Goal: Navigation & Orientation: Find specific page/section

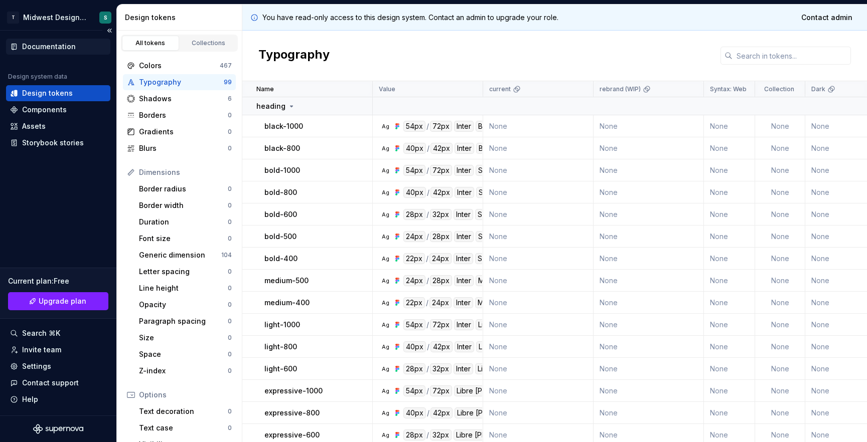
click at [61, 46] on div "Documentation" at bounding box center [49, 47] width 54 height 10
click at [47, 110] on div "Components" at bounding box center [44, 110] width 45 height 10
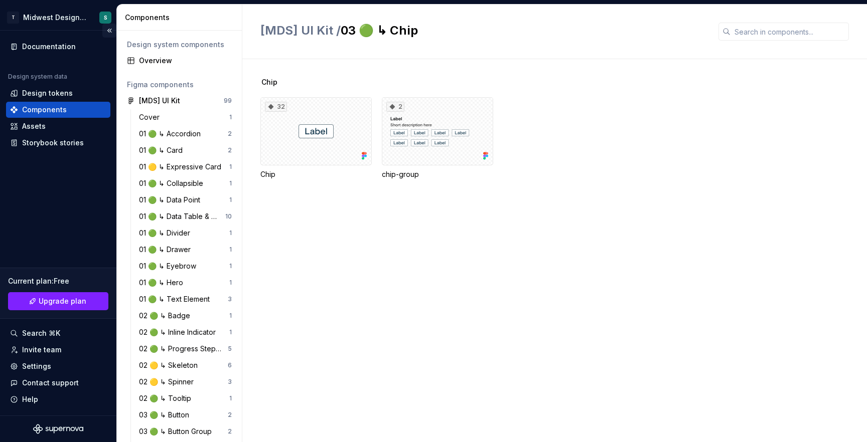
click at [105, 33] on button "Collapse sidebar" at bounding box center [109, 31] width 14 height 14
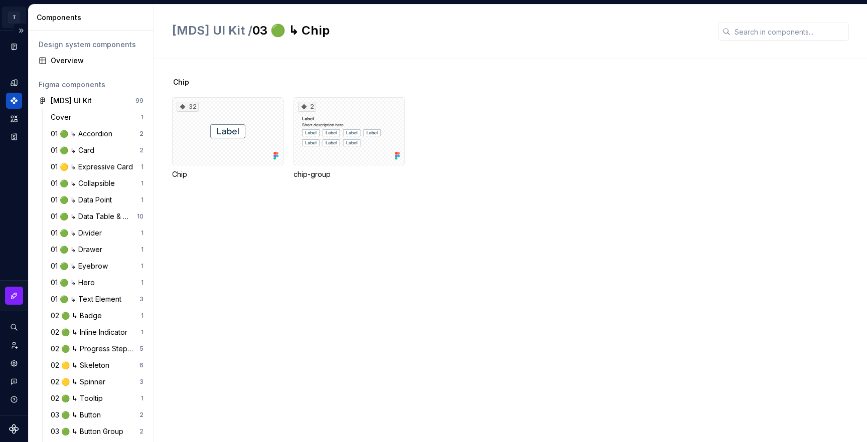
click at [17, 19] on html "T Midwest Design System S Design system data Components Design system component…" at bounding box center [433, 221] width 867 height 442
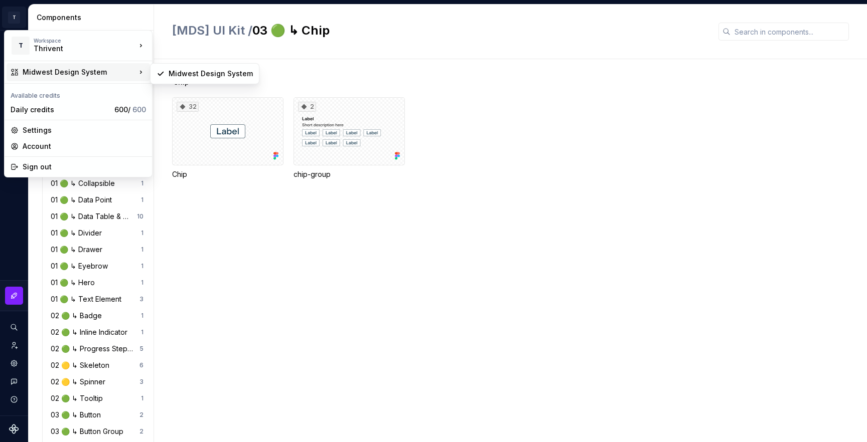
click at [56, 69] on div "Midwest Design System" at bounding box center [79, 72] width 113 height 10
click at [108, 19] on html "T Midwest Design System S Design system data Components Design system component…" at bounding box center [433, 221] width 867 height 442
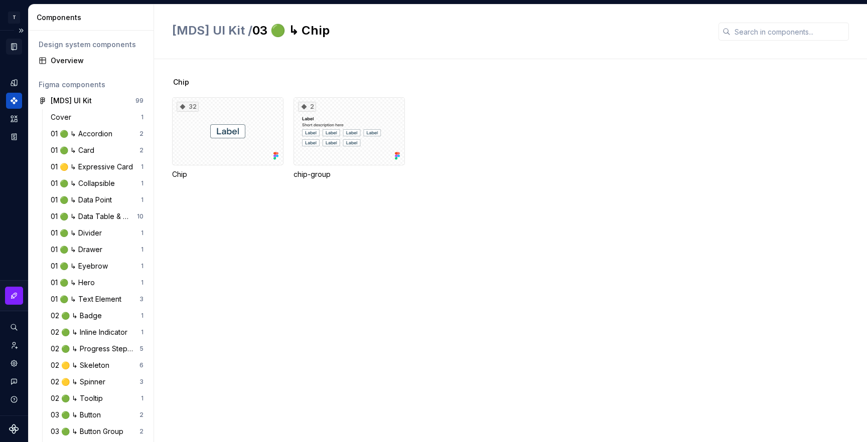
click at [20, 48] on div "Documentation" at bounding box center [14, 47] width 16 height 16
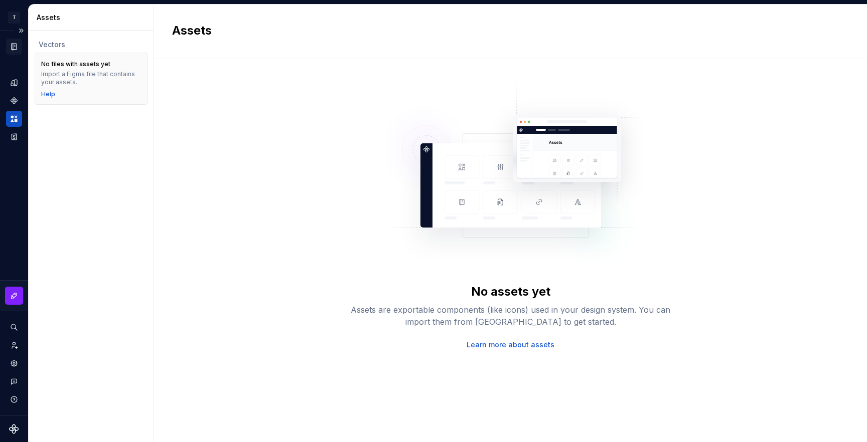
click at [16, 44] on icon "Documentation" at bounding box center [15, 47] width 4 height 6
click at [13, 45] on icon "Documentation" at bounding box center [14, 47] width 5 height 7
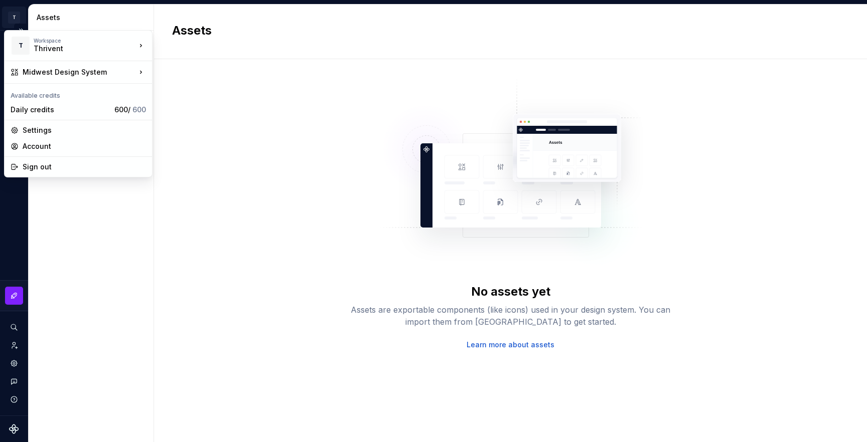
click at [17, 20] on html "T Midwest Design System S Design system data Assets Vectors No files with asset…" at bounding box center [433, 221] width 867 height 442
click at [175, 72] on div "Midwest Design System" at bounding box center [211, 74] width 84 height 10
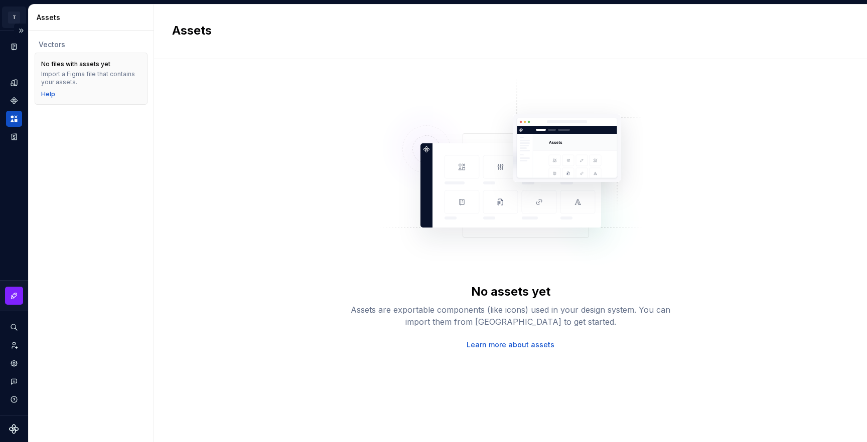
click at [17, 21] on html "T Midwest Design System S Design system data Assets Vectors No files with asset…" at bounding box center [433, 221] width 867 height 442
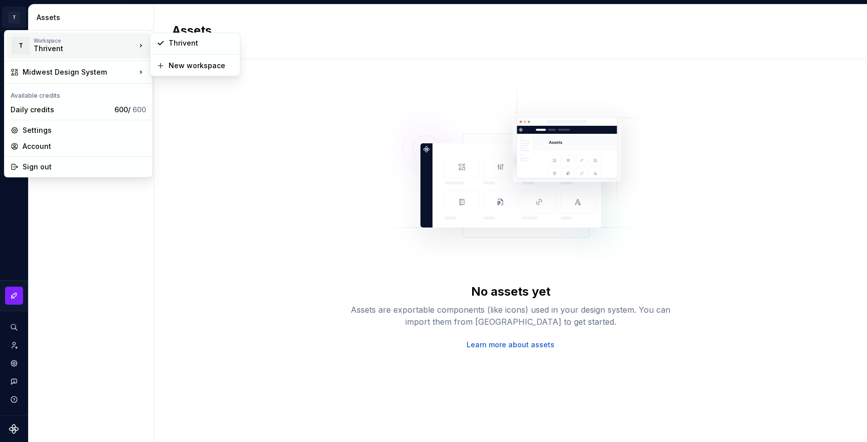
click at [48, 46] on div "Thrivent" at bounding box center [76, 49] width 85 height 10
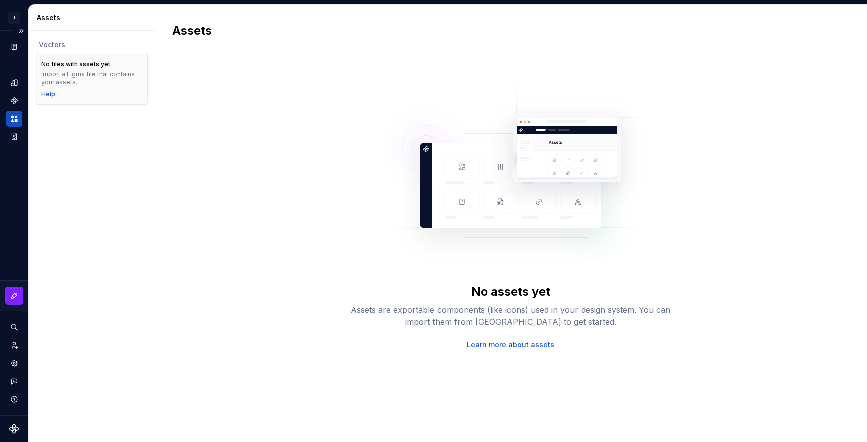
click at [14, 193] on html "T Midwest Design System S Design system data Assets Vectors No files with asset…" at bounding box center [433, 221] width 867 height 442
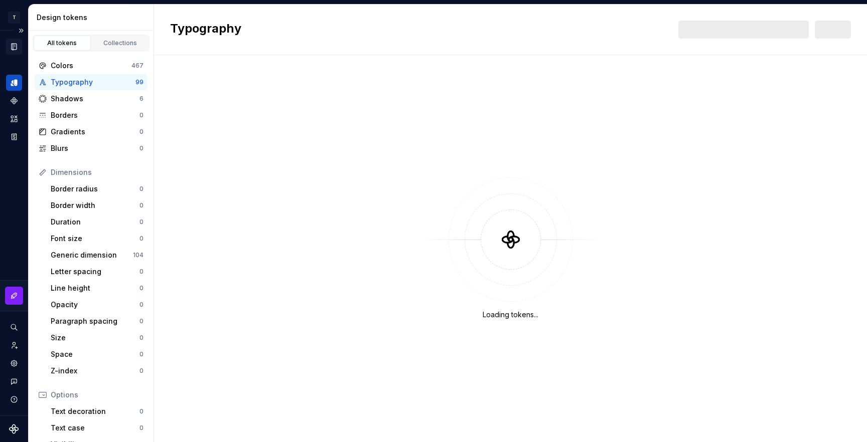
click at [15, 45] on icon "Documentation" at bounding box center [15, 47] width 4 height 6
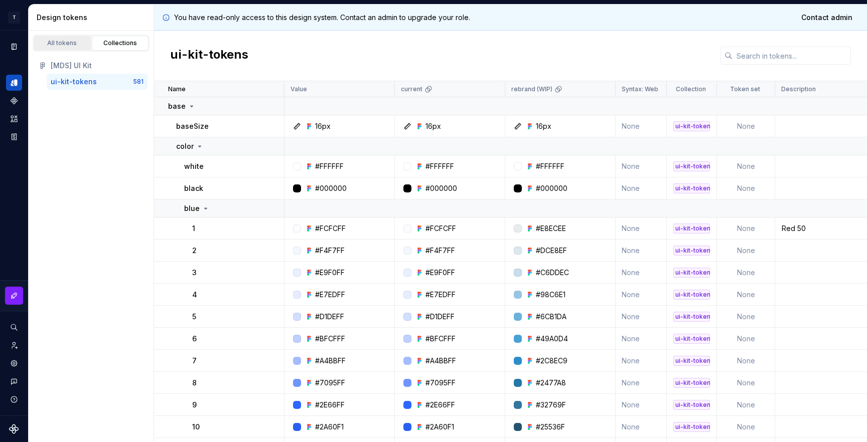
click at [61, 43] on div "All tokens" at bounding box center [62, 43] width 50 height 8
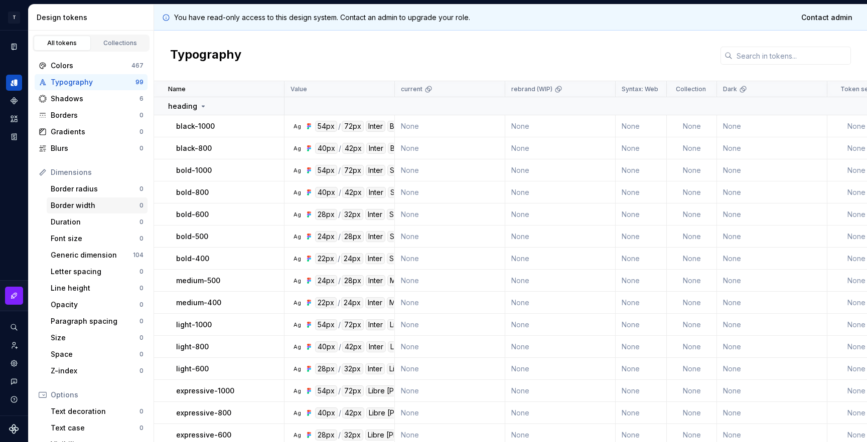
scroll to position [107, 0]
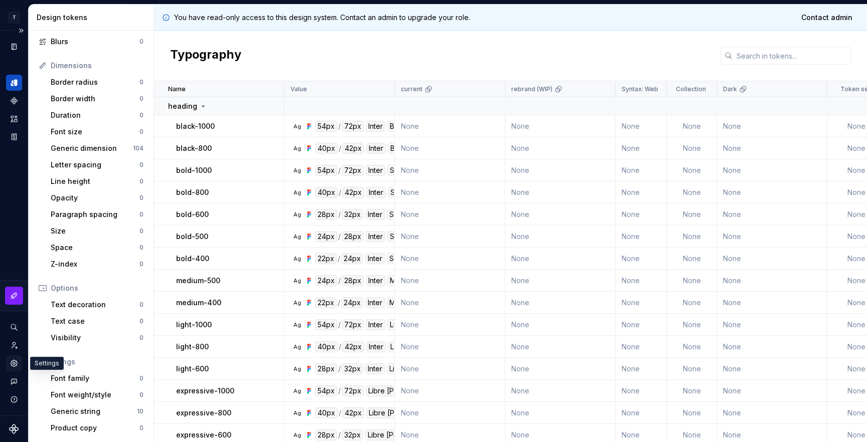
click at [15, 365] on icon "Settings" at bounding box center [14, 363] width 7 height 7
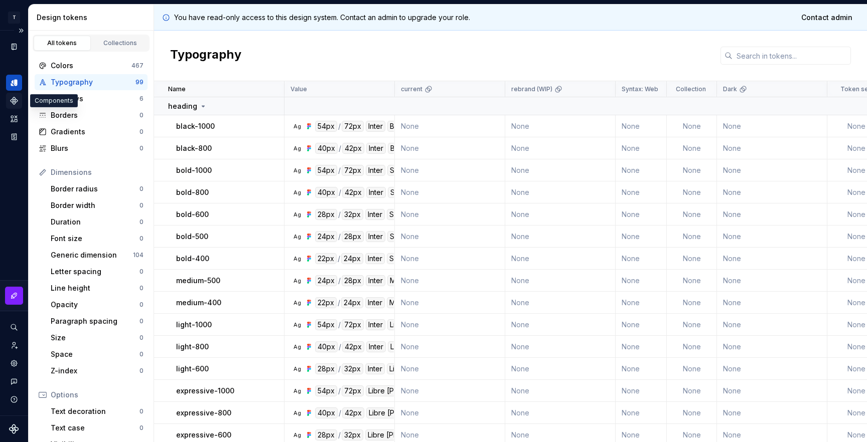
click at [14, 101] on icon "Components" at bounding box center [14, 100] width 7 height 7
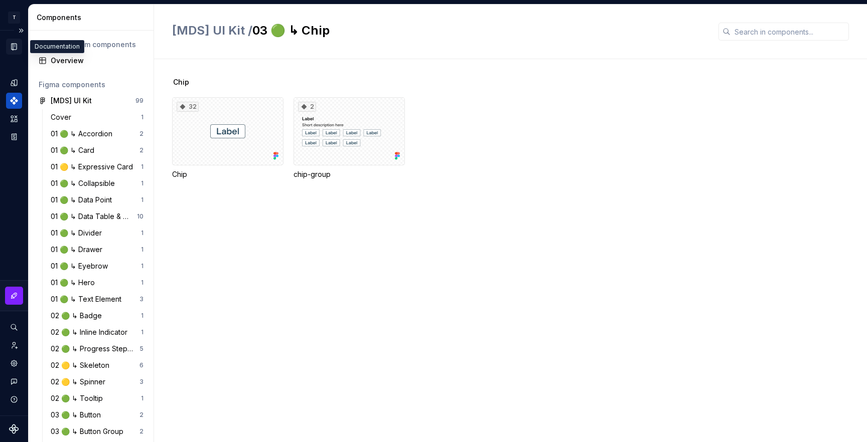
click at [18, 46] on icon "Documentation" at bounding box center [14, 46] width 9 height 9
click at [23, 29] on button "Expand sidebar" at bounding box center [21, 31] width 14 height 14
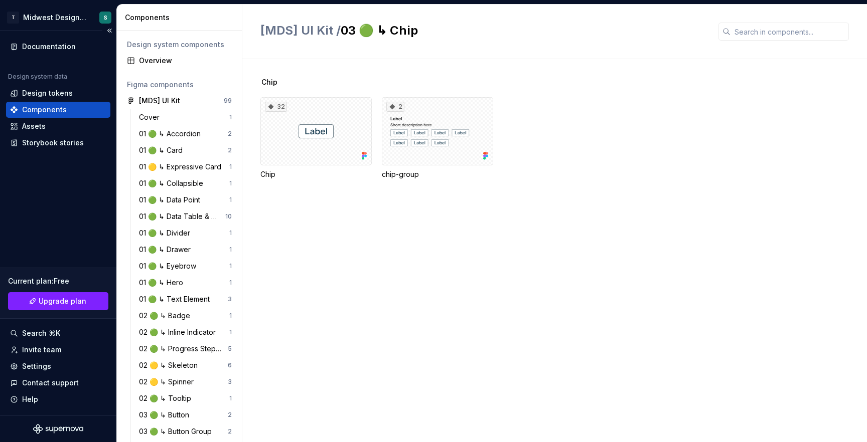
click at [73, 238] on div "Documentation Design system data Design tokens Components Assets Storybook stor…" at bounding box center [58, 223] width 116 height 385
